Goal: Connect with others: Connect with others

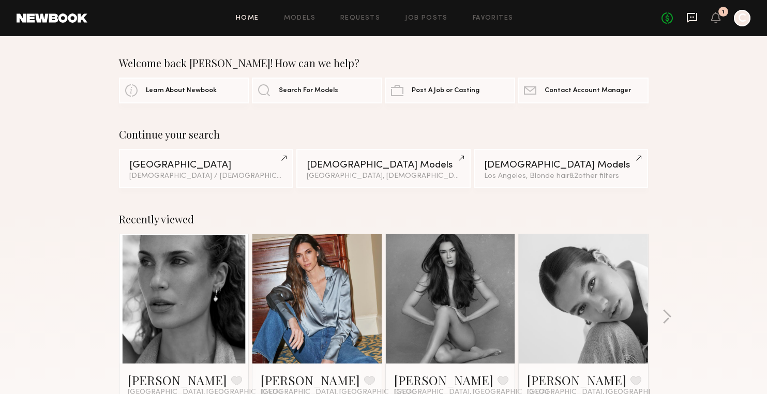
click at [690, 16] on icon at bounding box center [691, 17] width 11 height 11
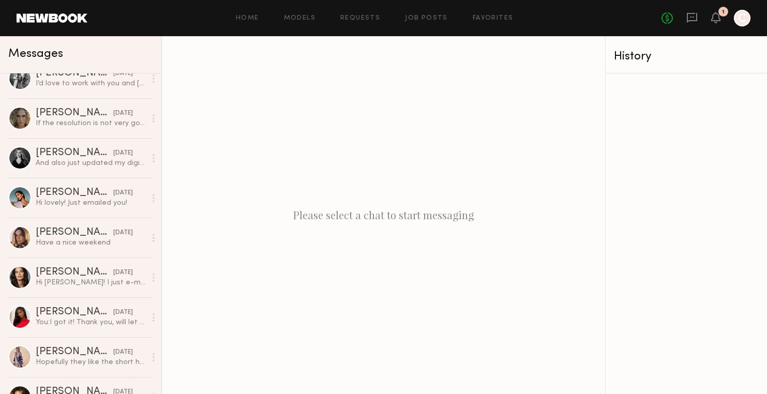
scroll to position [499, 0]
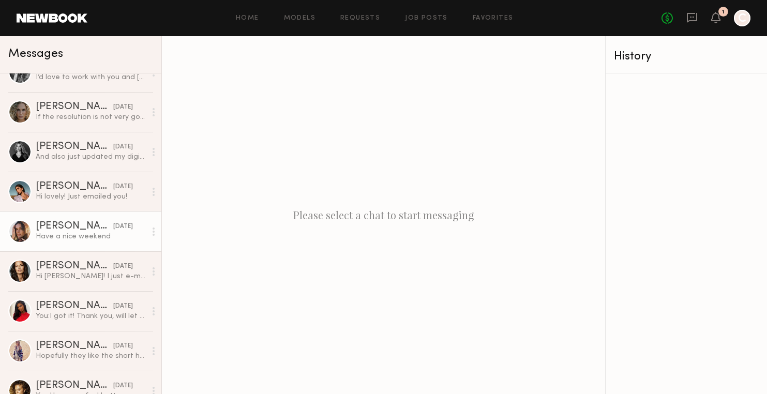
click at [24, 235] on div at bounding box center [19, 231] width 23 height 23
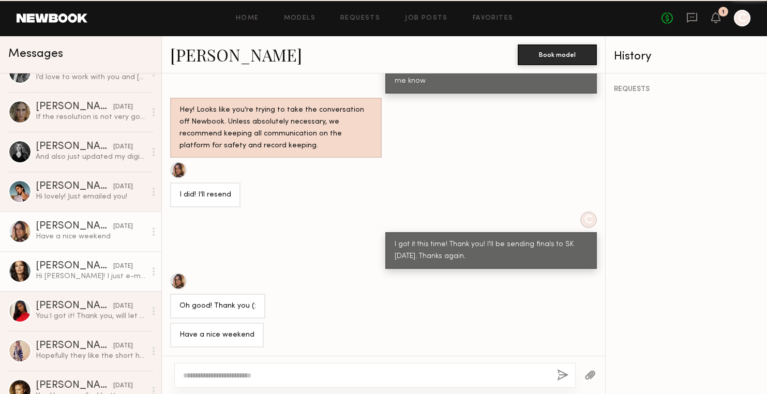
scroll to position [864, 0]
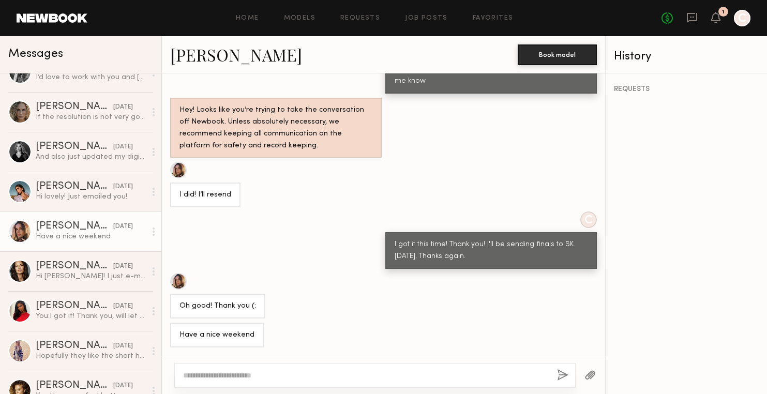
click at [196, 50] on link "[PERSON_NAME]" at bounding box center [236, 54] width 132 height 22
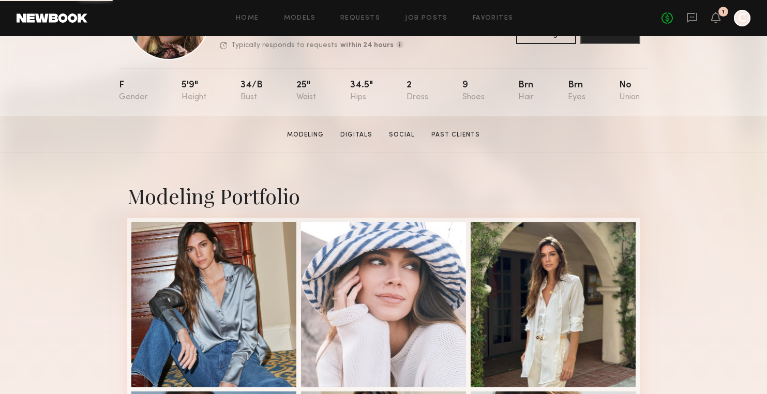
scroll to position [93, 0]
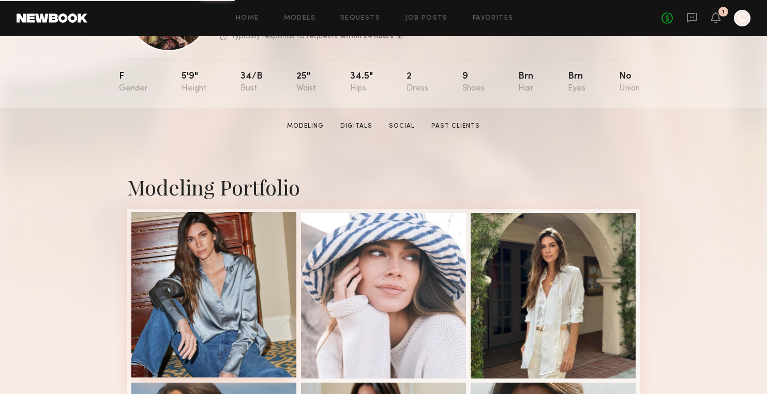
click at [235, 257] on div at bounding box center [213, 294] width 165 height 165
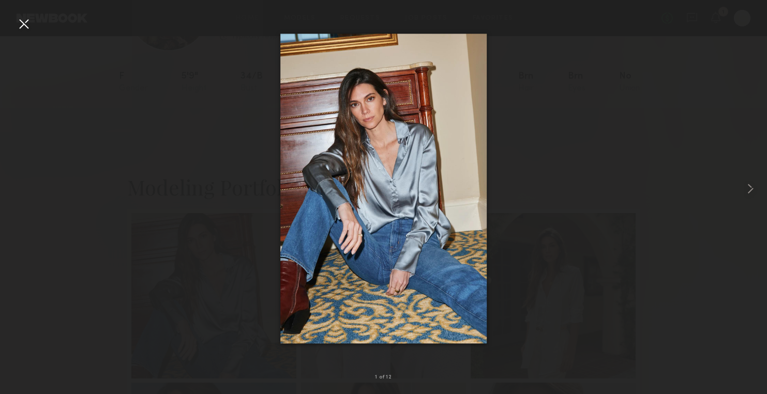
click at [22, 26] on div at bounding box center [24, 24] width 17 height 17
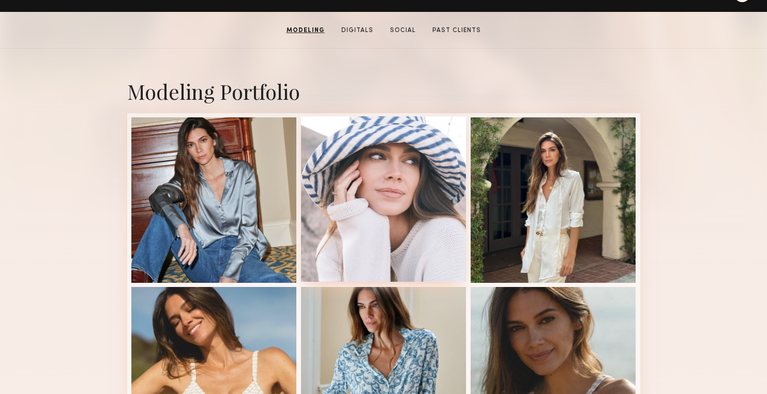
scroll to position [206, 0]
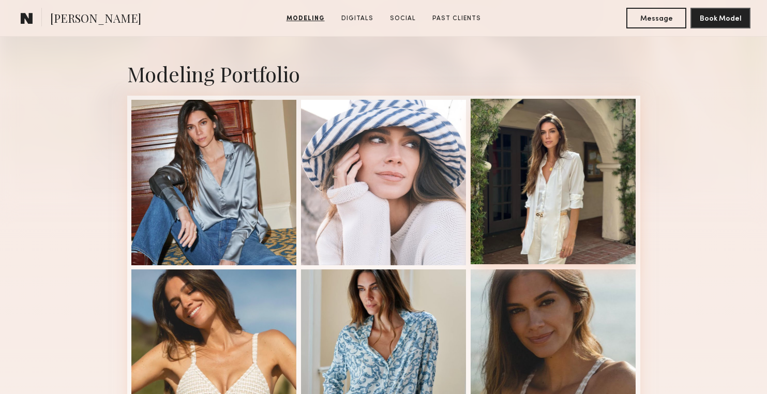
click at [550, 176] on div at bounding box center [552, 181] width 165 height 165
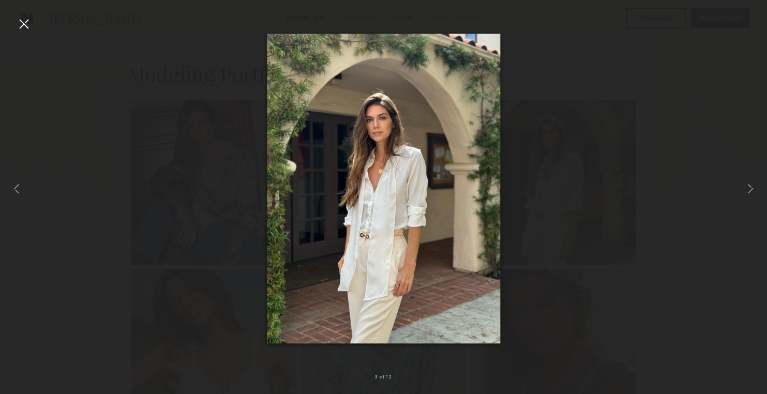
click at [21, 25] on div at bounding box center [24, 24] width 17 height 17
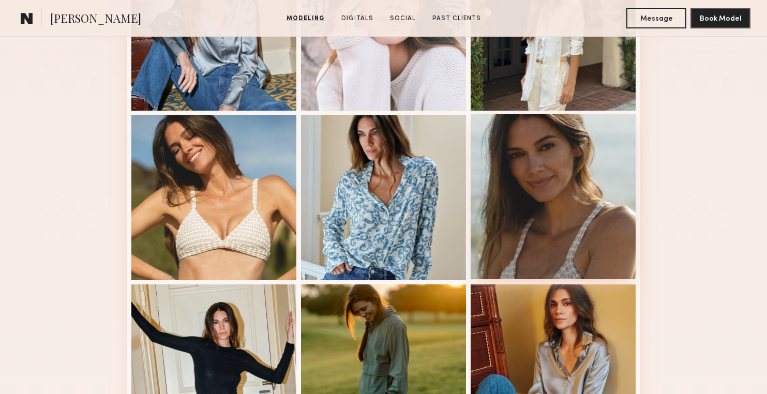
scroll to position [362, 0]
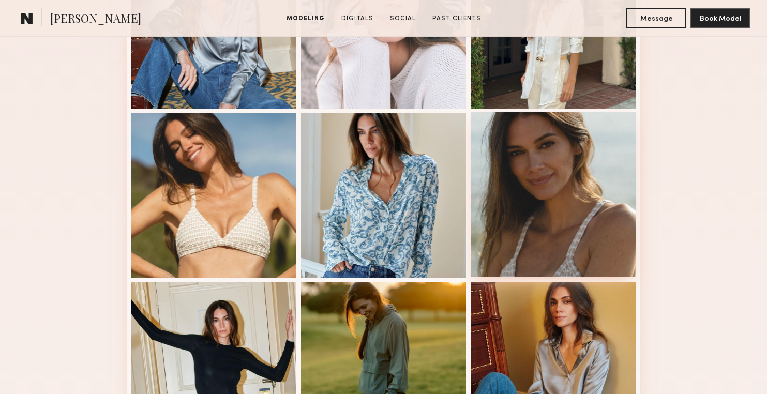
click at [558, 180] on div at bounding box center [552, 194] width 165 height 165
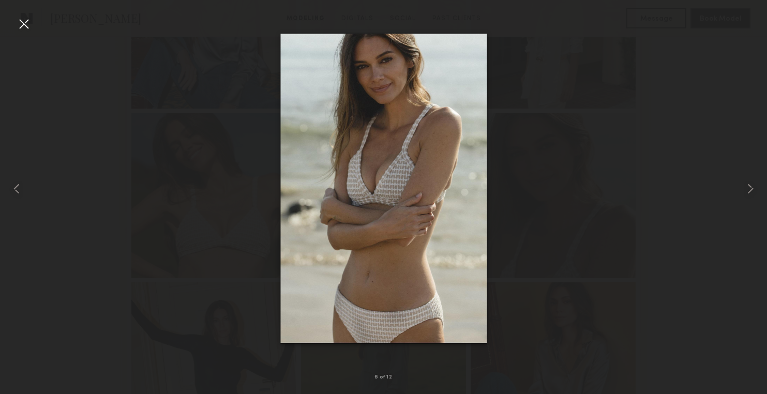
click at [711, 116] on div at bounding box center [383, 189] width 767 height 344
click at [23, 19] on div at bounding box center [24, 24] width 17 height 17
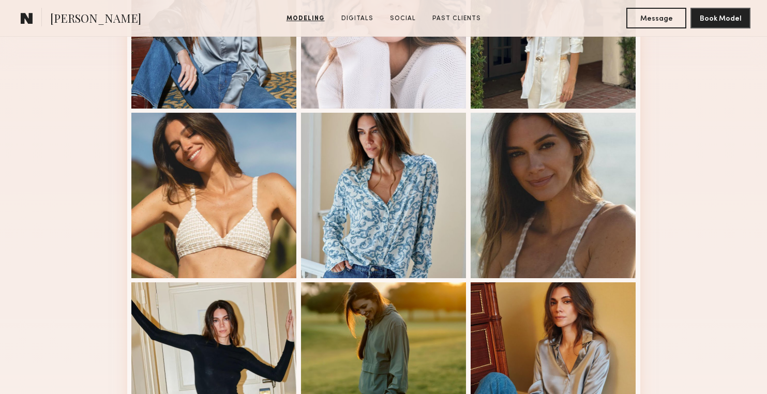
scroll to position [0, 0]
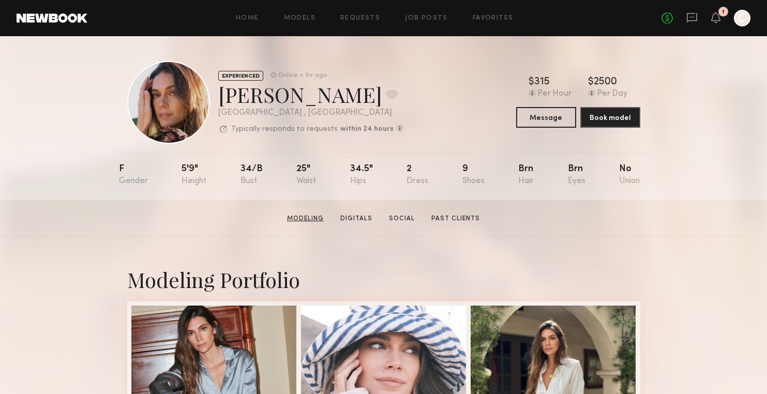
click at [313, 216] on link "Modeling" at bounding box center [305, 218] width 45 height 9
click at [596, 175] on div "F 5'9" 34/b 25" 34.5" 2 9 Brn Brn No" at bounding box center [379, 176] width 521 height 48
drag, startPoint x: 489, startPoint y: 173, endPoint x: 140, endPoint y: 172, distance: 349.5
click at [140, 172] on nb-model-profile-props "F 5'9" 34/b 25" 34.5" 2 9 Brn Brn No" at bounding box center [383, 176] width 529 height 48
click at [102, 172] on div "EXPERIENCED Online < 1hr ago Carrie A. Favorite Newport Beach , CA Typically re…" at bounding box center [383, 118] width 767 height 164
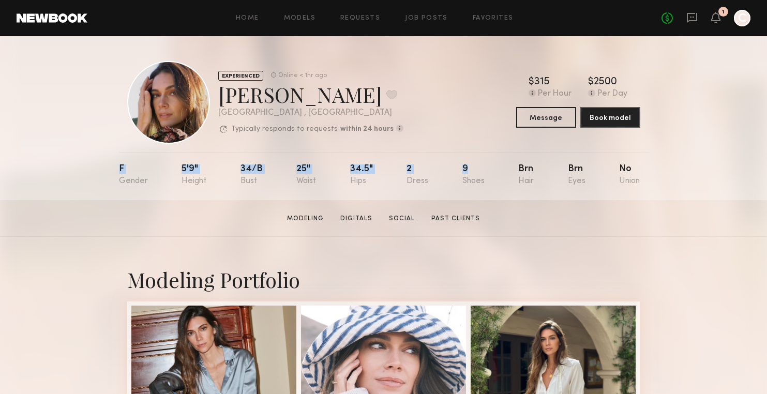
drag, startPoint x: 113, startPoint y: 165, endPoint x: 477, endPoint y: 194, distance: 365.1
click at [477, 194] on div "EXPERIENCED Online < 1hr ago Carrie A. Favorite Newport Beach , CA Typically re…" at bounding box center [383, 118] width 767 height 164
copy div "F 5'9" 34/b 25" 34.5" 2 9"
